Goal: Information Seeking & Learning: Learn about a topic

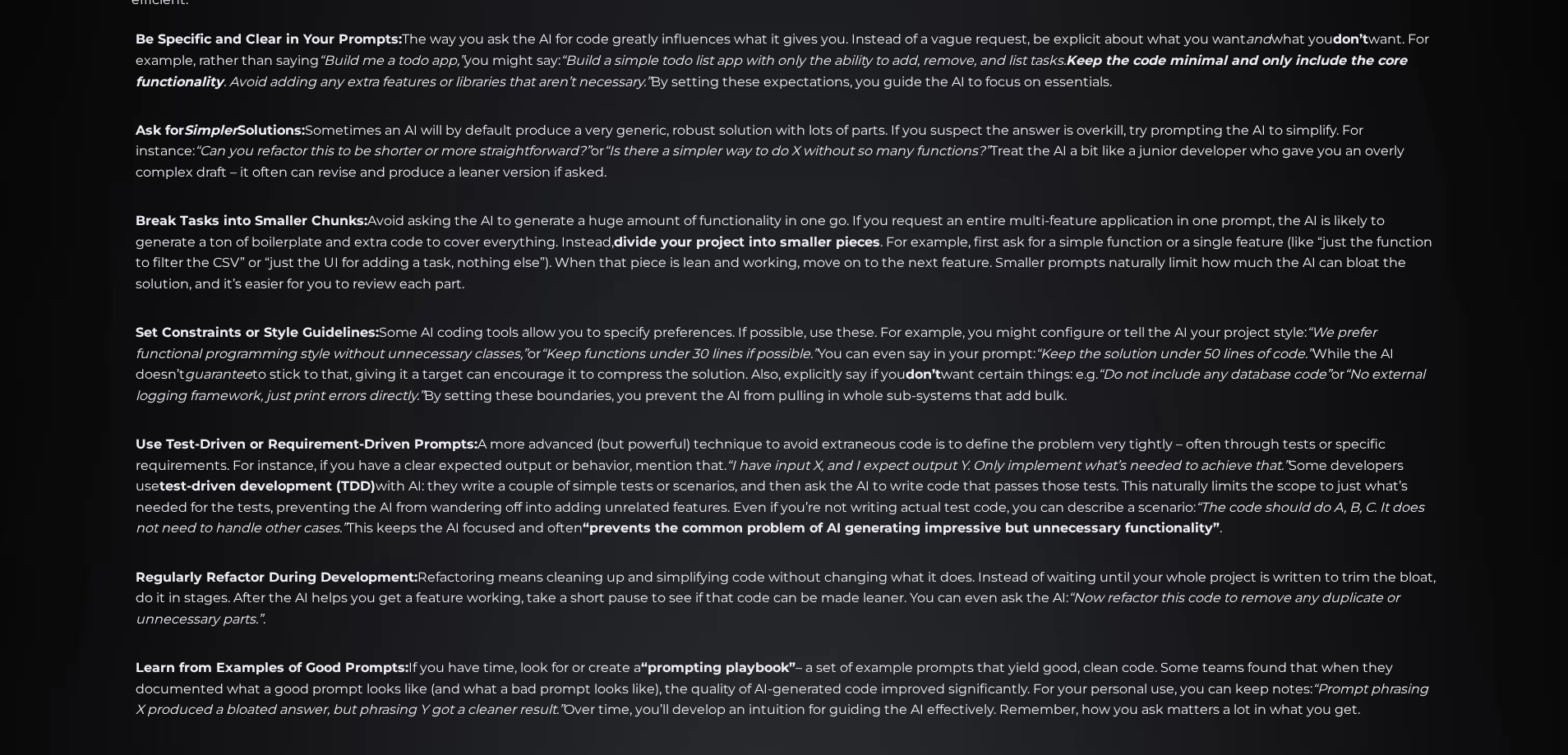
scroll to position [1150, 0]
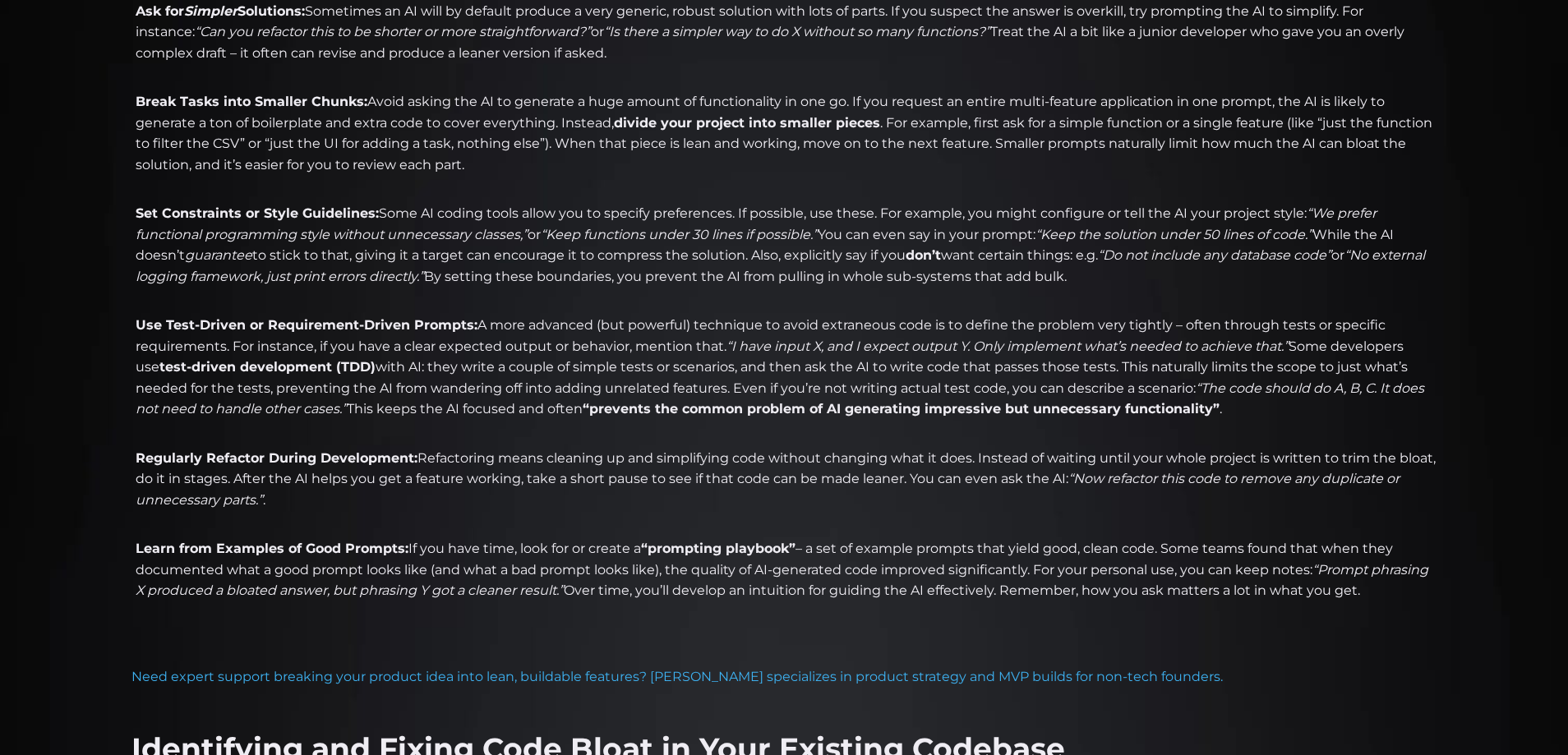
click at [383, 498] on li "Regularly Refactor During Development: Refactoring means cleaning up and simpli…" at bounding box center [783, 489] width 1305 height 84
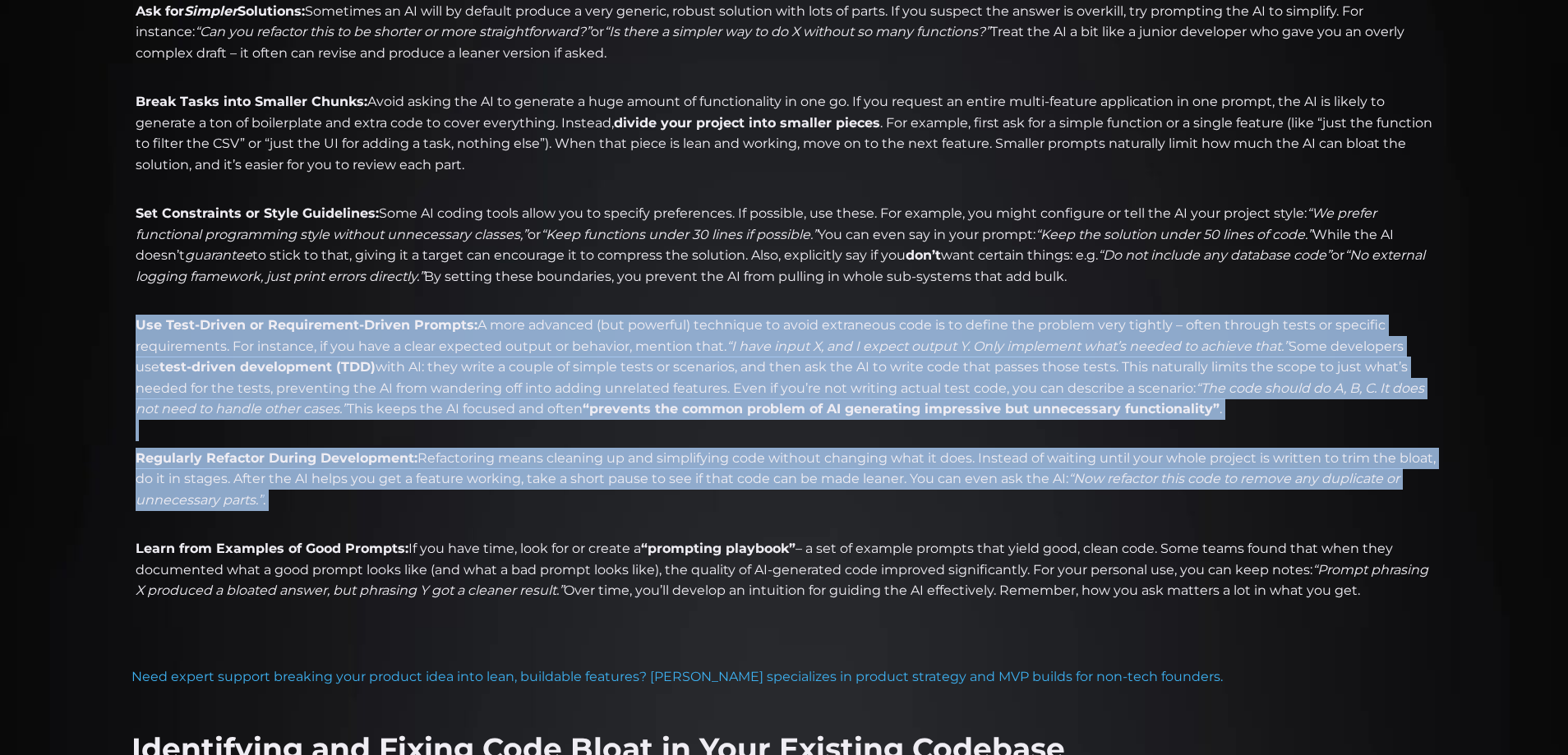
drag, startPoint x: 383, startPoint y: 498, endPoint x: 319, endPoint y: 327, distance: 182.6
click at [319, 327] on ul "Be Specific and Clear in Your Prompts: The way you ask the AI for code greatly …" at bounding box center [783, 269] width 1305 height 719
click at [319, 327] on strong "Use Test-Driven or Requirement-Driven Prompts:" at bounding box center [307, 324] width 342 height 16
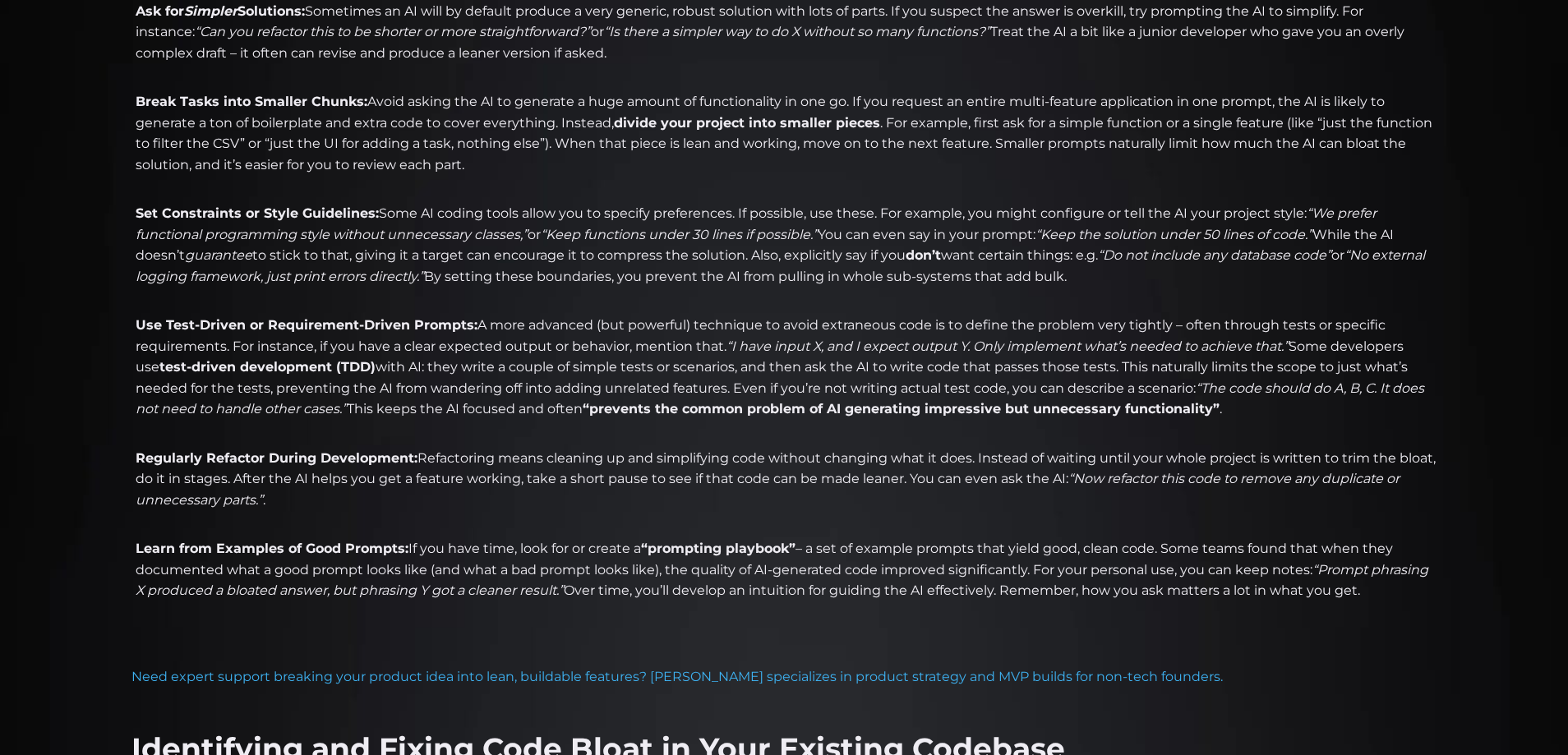
click at [319, 327] on strong "Use Test-Driven or Requirement-Driven Prompts:" at bounding box center [307, 324] width 342 height 16
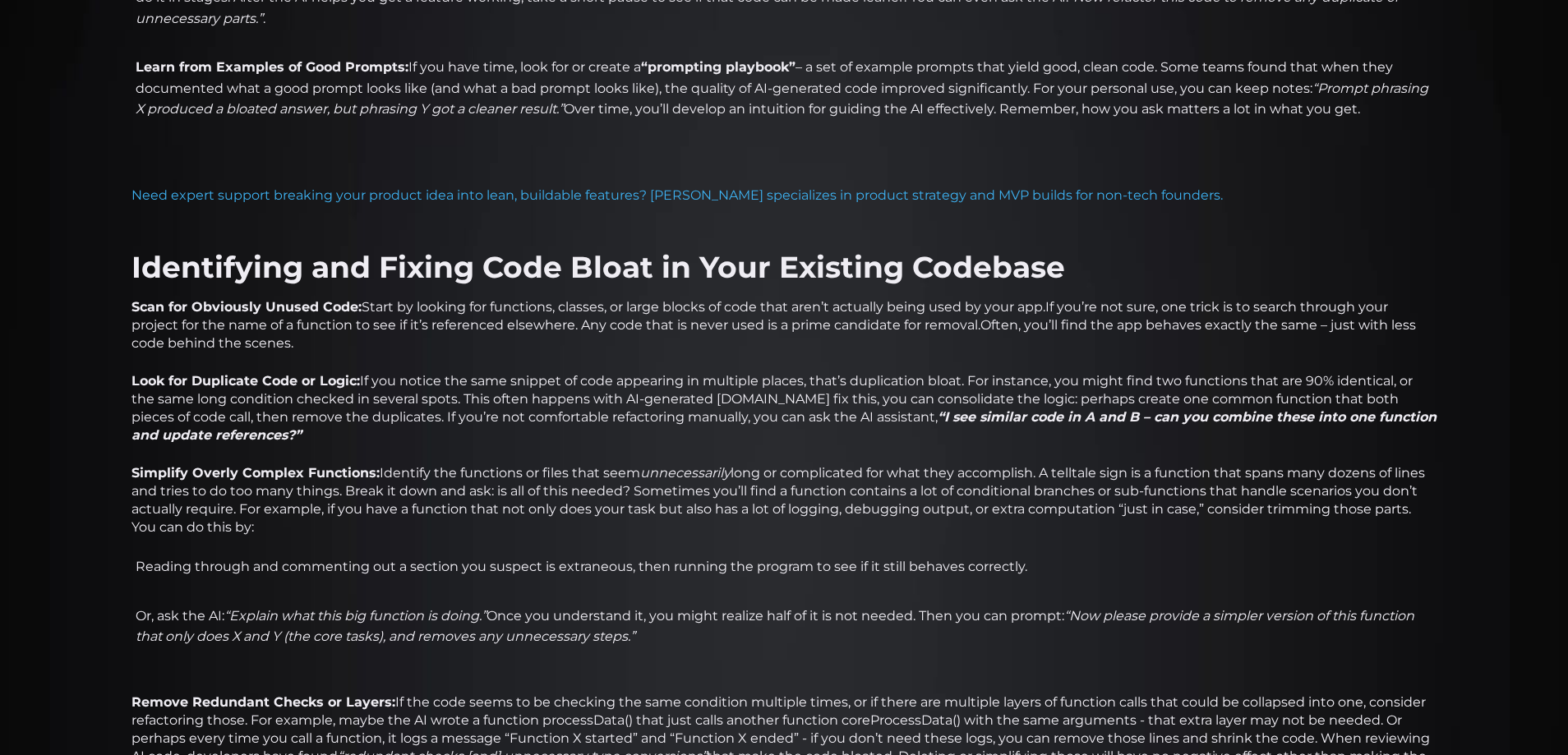
scroll to position [1643, 0]
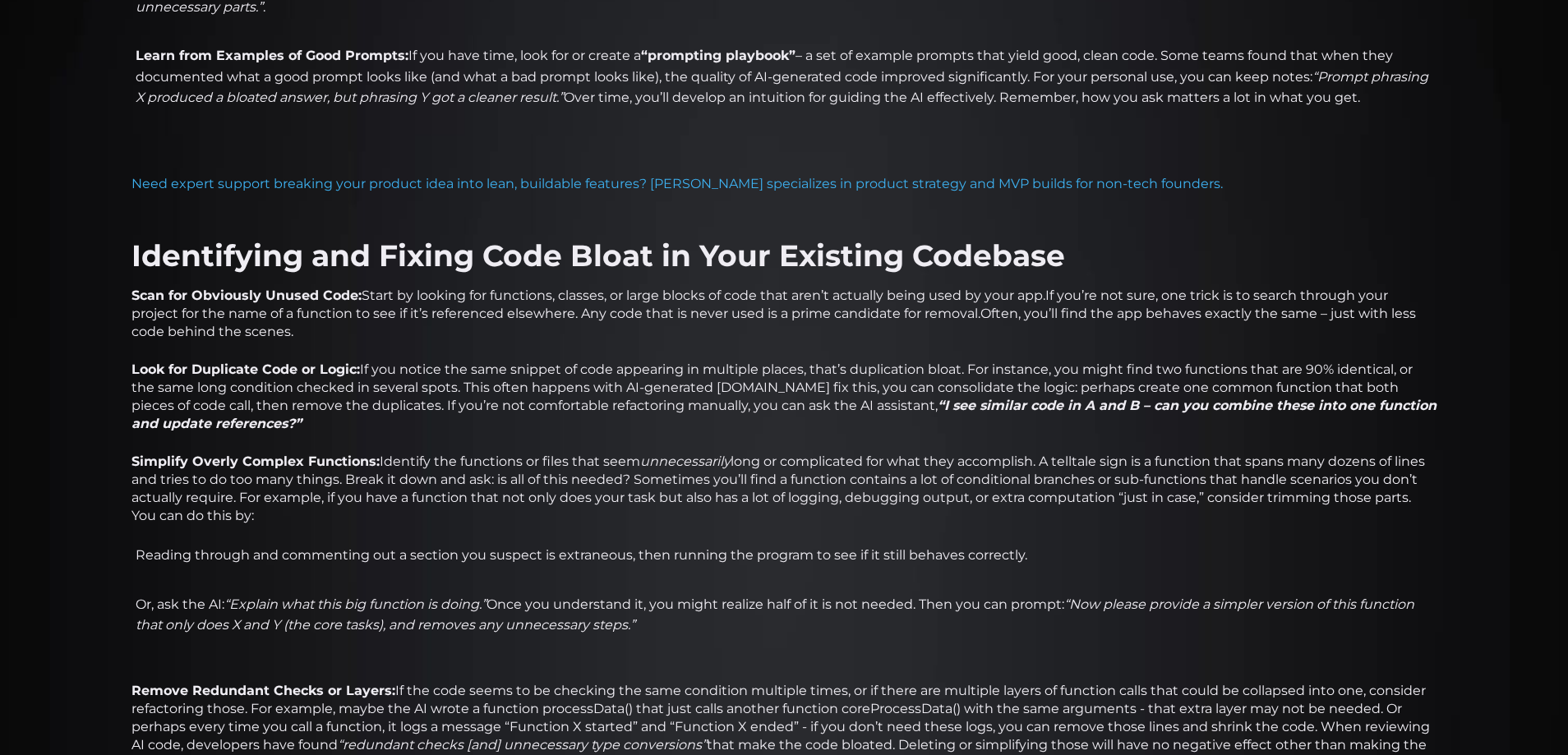
click at [242, 231] on div "Building with AI tools but your codebase keeps ballooning? Here’s how to stay l…" at bounding box center [783, 178] width 1305 height 1967
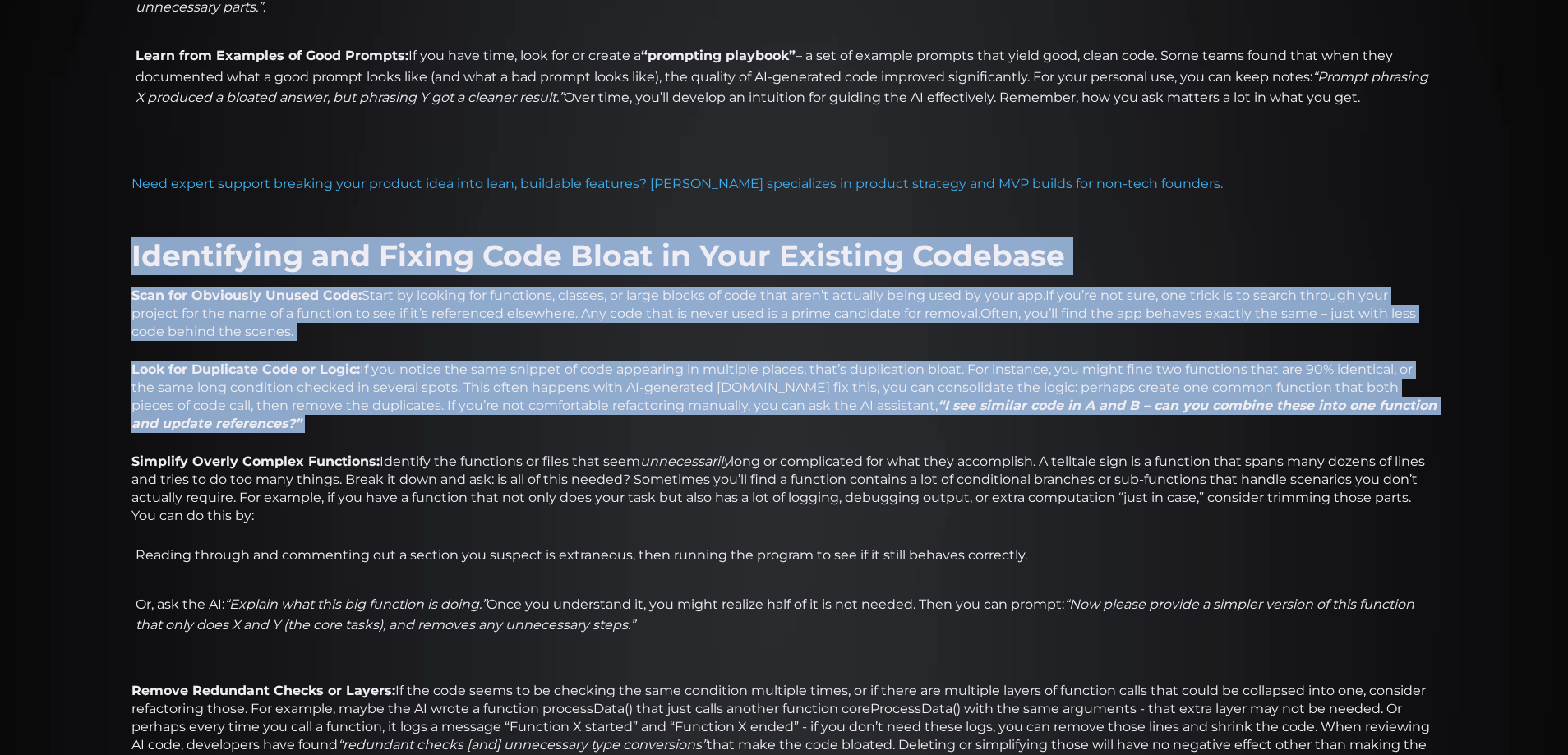
drag, startPoint x: 242, startPoint y: 231, endPoint x: 291, endPoint y: 368, distance: 145.5
click at [289, 371] on div "Building with AI tools but your codebase keeps ballooning? Here’s how to stay l…" at bounding box center [783, 178] width 1305 height 1967
click at [291, 368] on strong "Look for Duplicate Code or Logic:" at bounding box center [245, 369] width 228 height 16
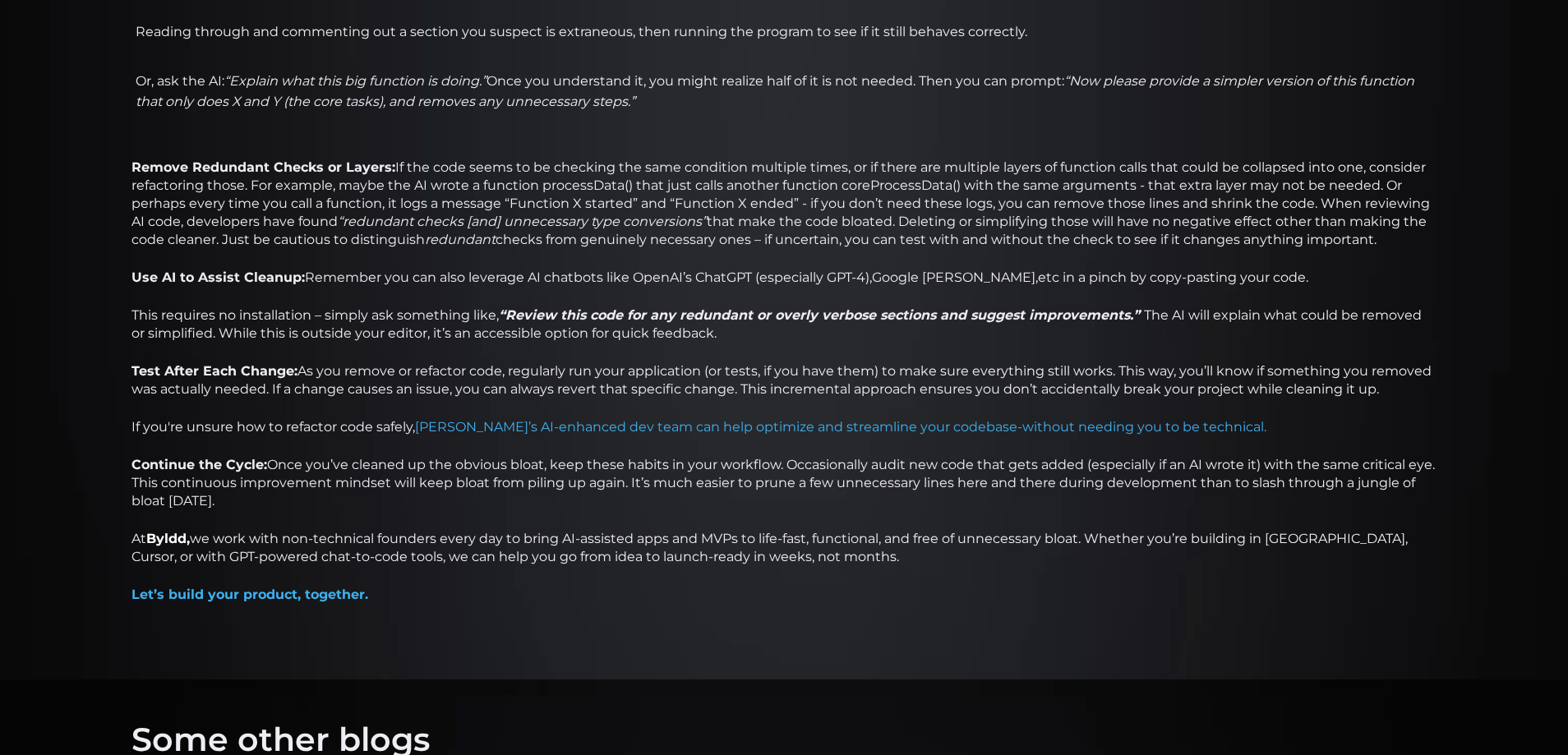
scroll to position [2299, 0]
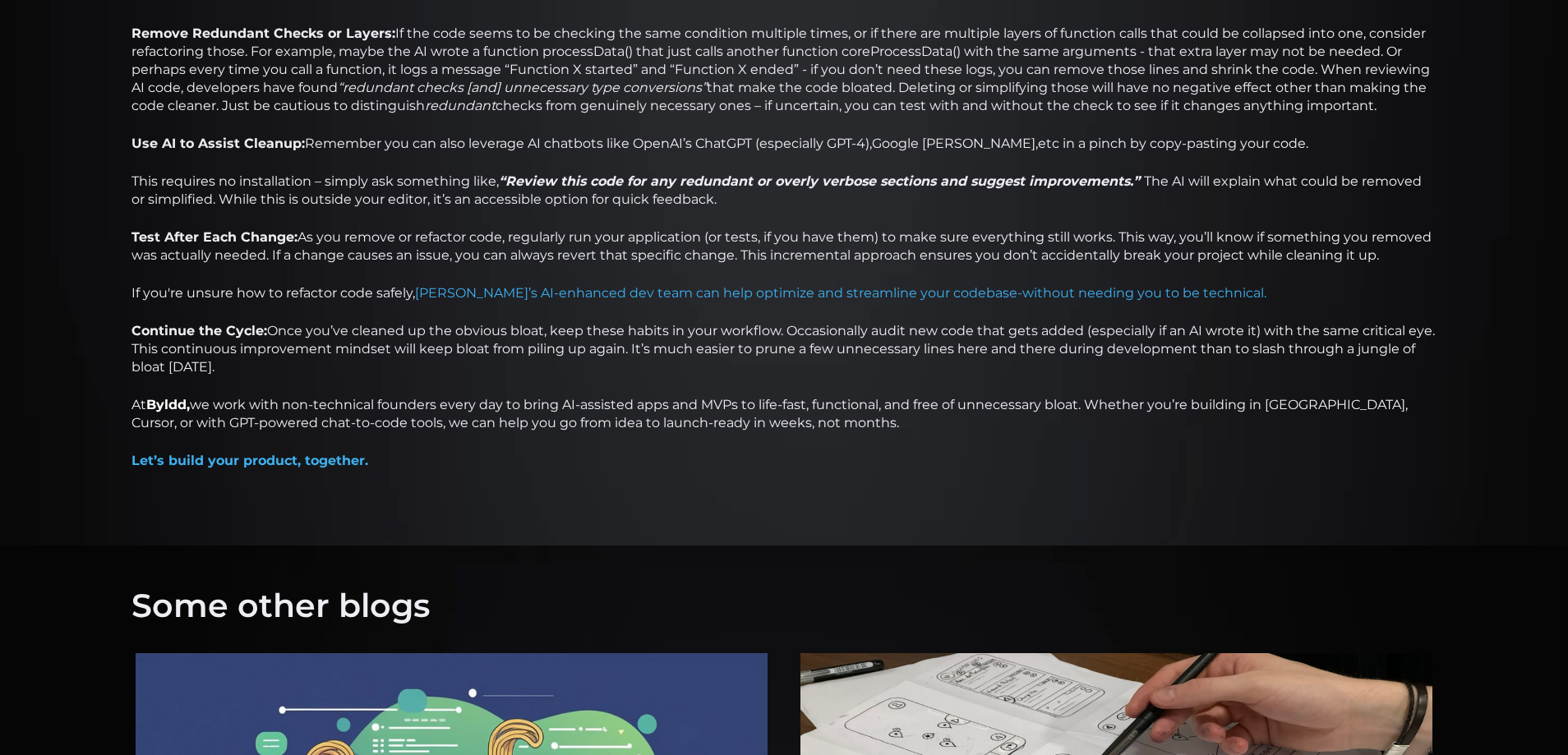
click at [318, 400] on p "At [GEOGRAPHIC_DATA], we work with non-technical founders every day to bring AI…" at bounding box center [783, 413] width 1305 height 36
